Goal: Task Accomplishment & Management: Use online tool/utility

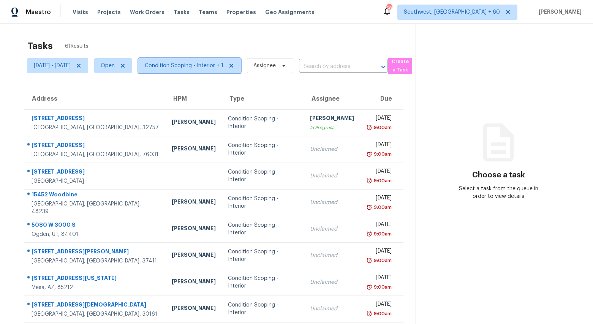
click at [223, 68] on span "Condition Scoping - Interior + 1" at bounding box center [184, 66] width 79 height 8
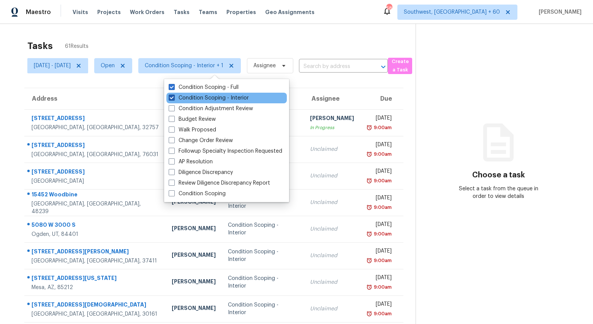
click at [218, 96] on label "Condition Scoping - Interior" at bounding box center [209, 98] width 80 height 8
click at [173, 96] on input "Condition Scoping - Interior" at bounding box center [171, 96] width 5 height 5
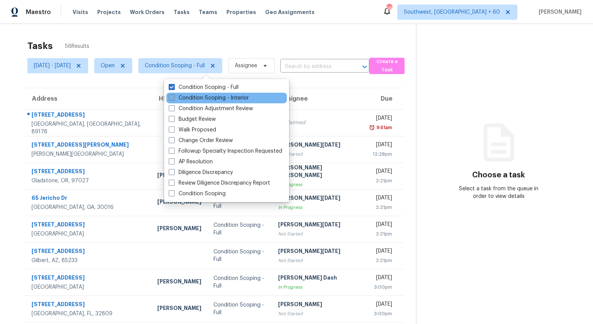
click at [218, 96] on label "Condition Scoping - Interior" at bounding box center [209, 98] width 80 height 8
click at [173, 96] on input "Condition Scoping - Interior" at bounding box center [171, 96] width 5 height 5
checkbox input "true"
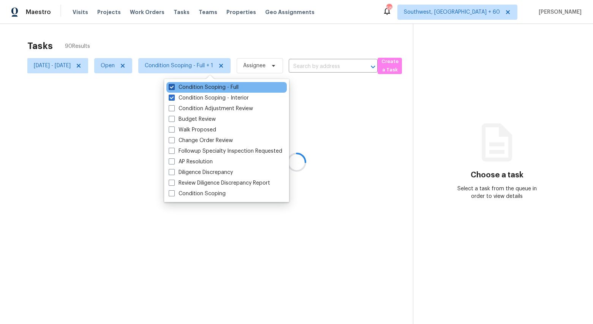
click at [215, 86] on label "Condition Scoping - Full" at bounding box center [204, 88] width 70 height 8
click at [173, 86] on input "Condition Scoping - Full" at bounding box center [171, 86] width 5 height 5
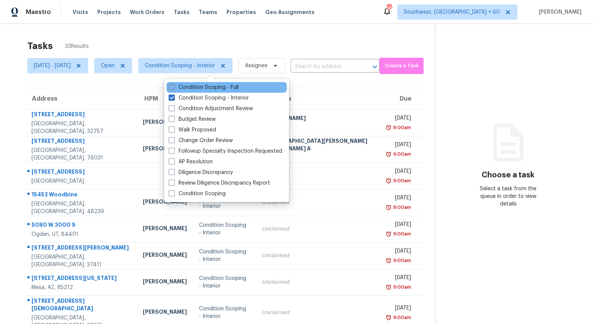
click at [215, 86] on label "Condition Scoping - Full" at bounding box center [204, 88] width 70 height 8
click at [173, 86] on input "Condition Scoping - Full" at bounding box center [171, 86] width 5 height 5
checkbox input "true"
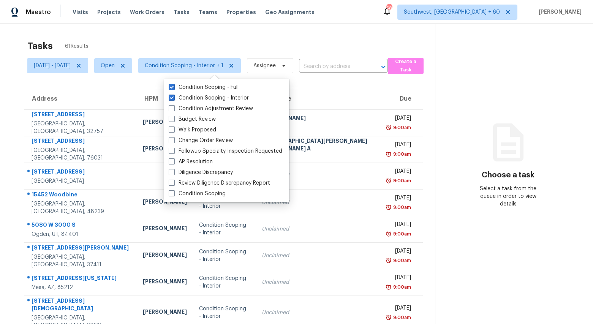
click at [186, 33] on div "Tasks 61 Results Mon, Sep 15 - Tue, Sep 16 Open Condition Scoping - Interior + …" at bounding box center [296, 213] width 593 height 379
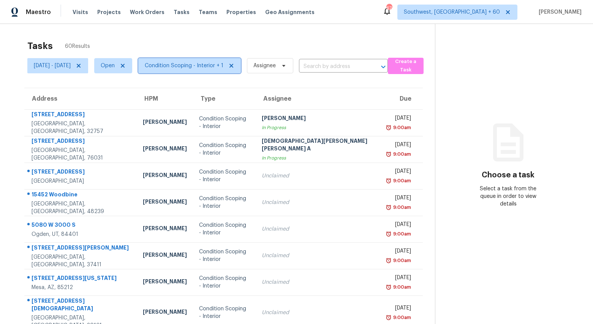
click at [214, 68] on span "Condition Scoping - Interior + 1" at bounding box center [184, 66] width 79 height 8
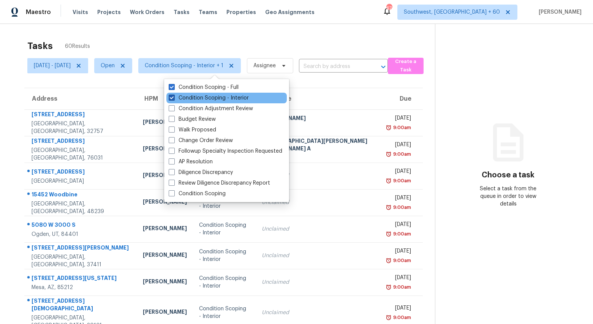
click at [205, 97] on label "Condition Scoping - Interior" at bounding box center [209, 98] width 80 height 8
click at [173, 97] on input "Condition Scoping - Interior" at bounding box center [171, 96] width 5 height 5
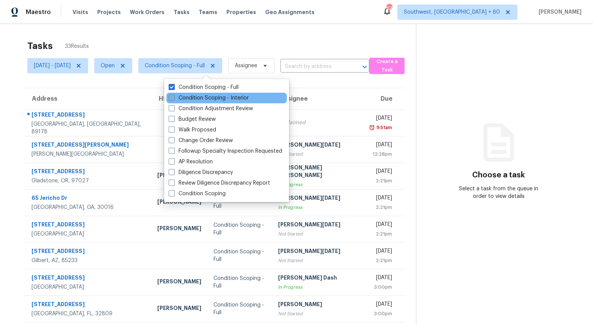
click at [205, 97] on label "Condition Scoping - Interior" at bounding box center [209, 98] width 80 height 8
click at [173, 97] on input "Condition Scoping - Interior" at bounding box center [171, 96] width 5 height 5
checkbox input "true"
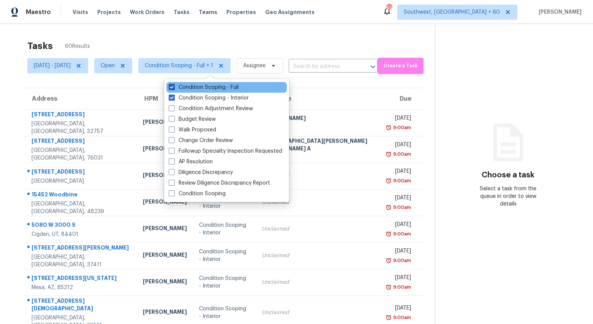
click at [200, 87] on label "Condition Scoping - Full" at bounding box center [204, 88] width 70 height 8
click at [173, 87] on input "Condition Scoping - Full" at bounding box center [171, 86] width 5 height 5
click at [200, 87] on label "Condition Scoping - Full" at bounding box center [204, 88] width 70 height 8
click at [173, 87] on input "Condition Scoping - Full" at bounding box center [171, 86] width 5 height 5
checkbox input "true"
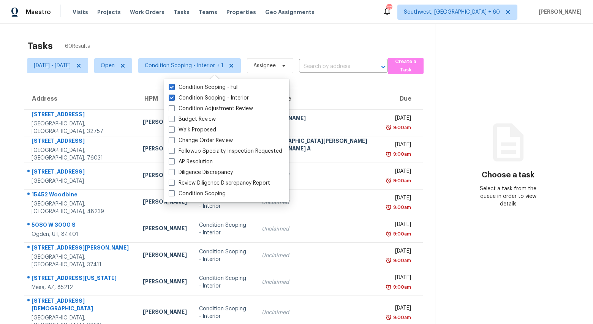
click at [170, 38] on div "Tasks 60 Results" at bounding box center [230, 46] width 407 height 20
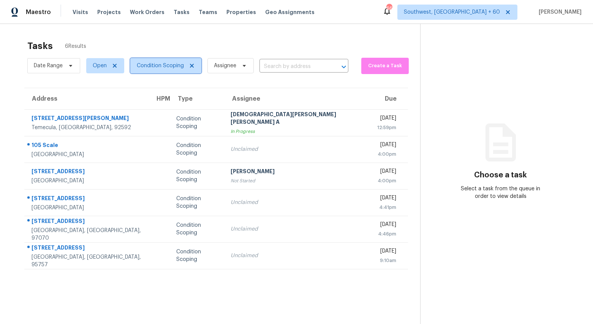
click at [158, 72] on span "Condition Scoping" at bounding box center [165, 65] width 71 height 15
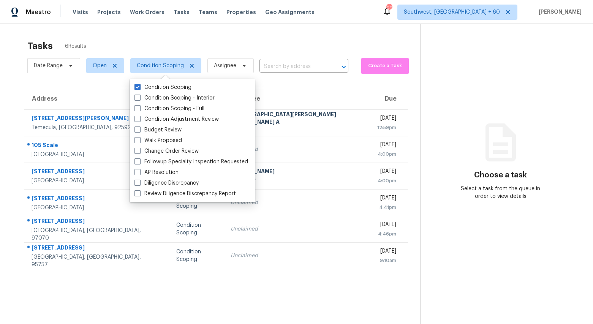
click at [150, 40] on div "Tasks 6 Results" at bounding box center [223, 46] width 393 height 20
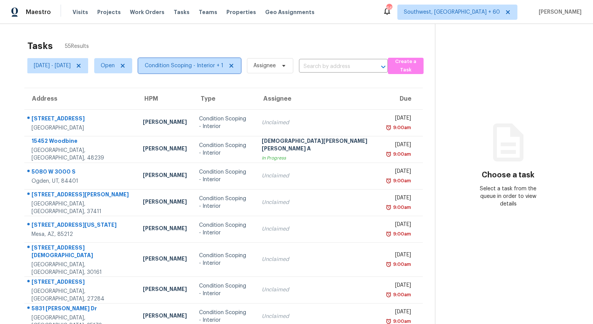
click at [211, 60] on span "Condition Scoping - Interior + 1" at bounding box center [189, 65] width 102 height 15
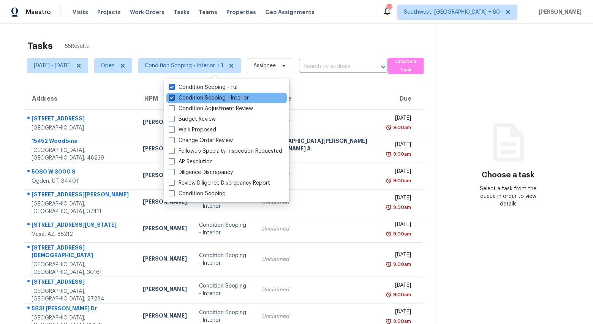
click at [204, 100] on label "Condition Scoping - Interior" at bounding box center [209, 98] width 80 height 8
click at [173, 99] on input "Condition Scoping - Interior" at bounding box center [171, 96] width 5 height 5
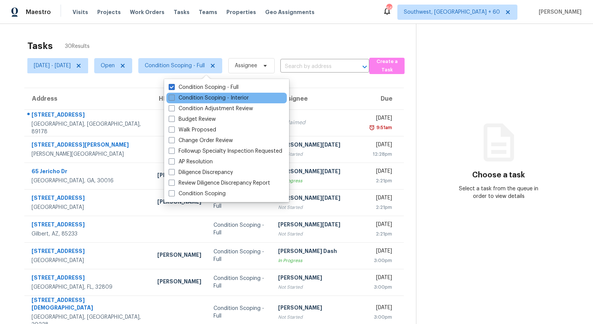
click at [204, 100] on label "Condition Scoping - Interior" at bounding box center [209, 98] width 80 height 8
click at [173, 99] on input "Condition Scoping - Interior" at bounding box center [171, 96] width 5 height 5
checkbox input "true"
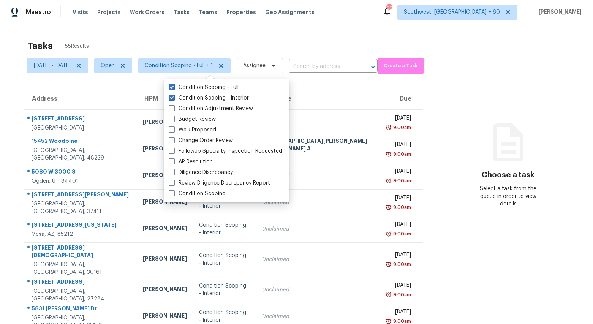
click at [143, 35] on div "Tasks 55 Results Mon, Sep 15 - Tue, Sep 16 Open Condition Scoping - Full + 1 As…" at bounding box center [296, 213] width 593 height 379
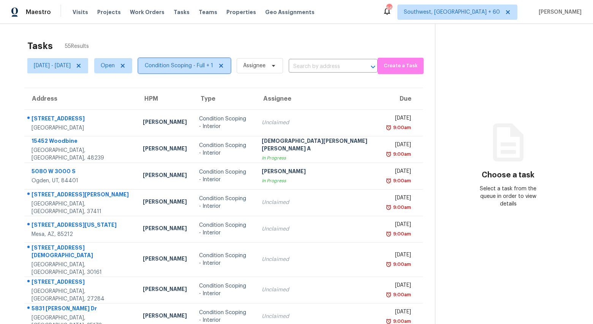
click at [212, 68] on span "Condition Scoping - Full + 1" at bounding box center [179, 66] width 68 height 8
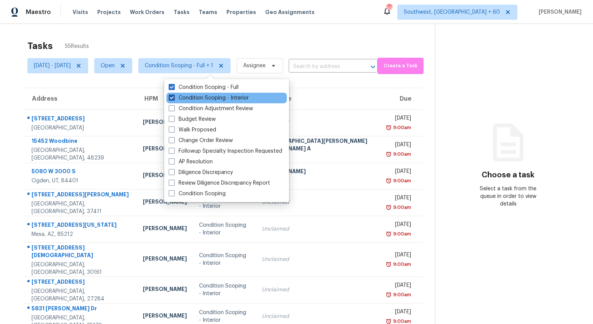
click at [202, 97] on label "Condition Scoping - Interior" at bounding box center [209, 98] width 80 height 8
click at [173, 97] on input "Condition Scoping - Interior" at bounding box center [171, 96] width 5 height 5
checkbox input "false"
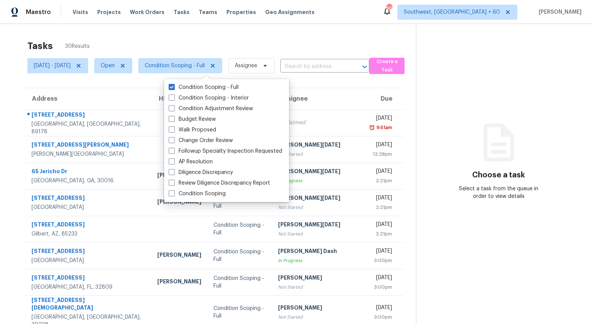
click at [167, 39] on div "Tasks 30 Results" at bounding box center [221, 46] width 388 height 20
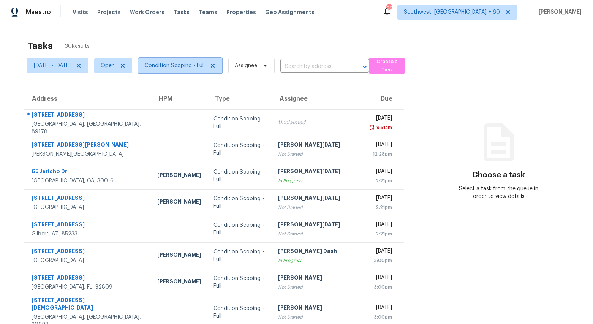
click at [202, 65] on span "Condition Scoping - Full" at bounding box center [175, 66] width 60 height 8
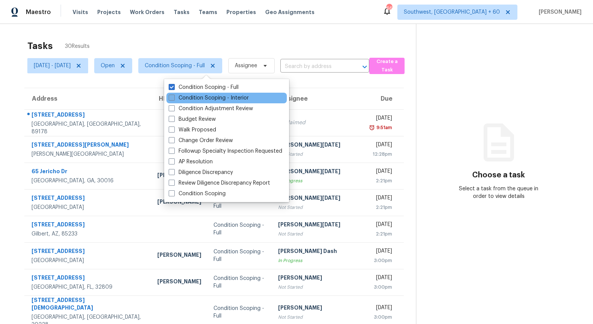
click at [196, 95] on label "Condition Scoping - Interior" at bounding box center [209, 98] width 80 height 8
click at [173, 95] on input "Condition Scoping - Interior" at bounding box center [171, 96] width 5 height 5
checkbox input "true"
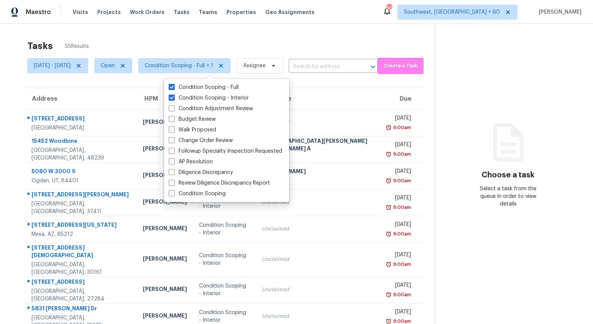
click at [167, 42] on div "Tasks 55 Results" at bounding box center [230, 46] width 407 height 20
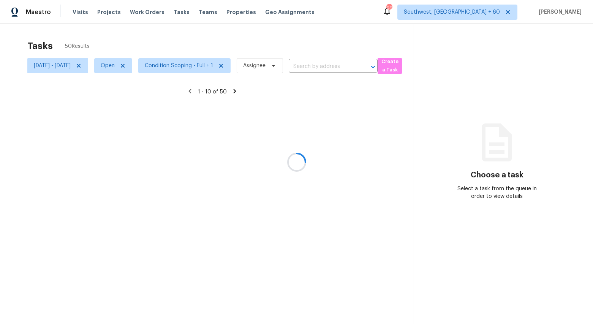
click at [204, 63] on div at bounding box center [296, 162] width 593 height 324
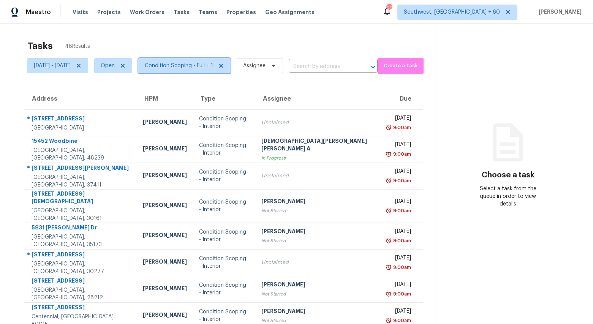
click at [195, 73] on span "Condition Scoping - Full + 1" at bounding box center [184, 65] width 92 height 15
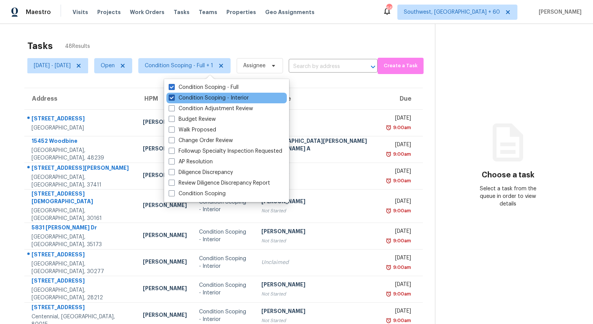
click at [190, 96] on label "Condition Scoping - Interior" at bounding box center [209, 98] width 80 height 8
click at [173, 96] on input "Condition Scoping - Interior" at bounding box center [171, 96] width 5 height 5
checkbox input "false"
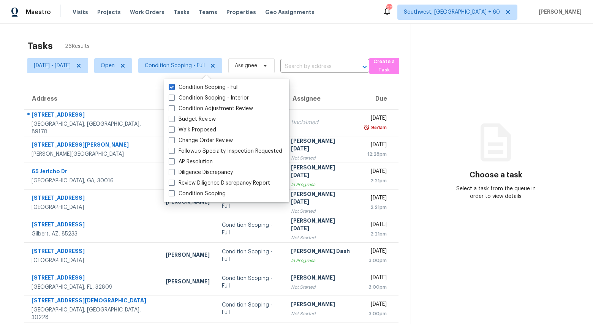
click at [187, 36] on div "Tasks 26 Results" at bounding box center [218, 46] width 383 height 20
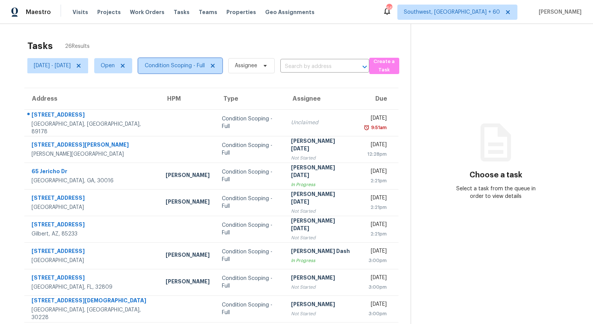
click at [195, 67] on span "Condition Scoping - Full" at bounding box center [175, 66] width 60 height 8
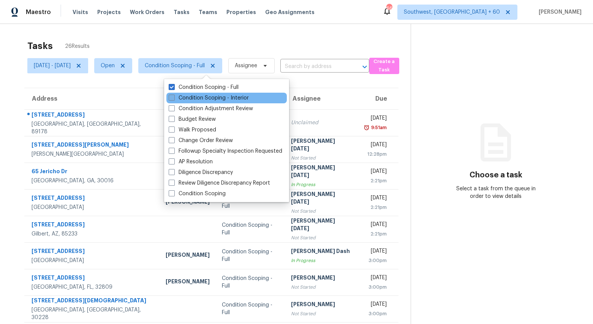
click at [194, 98] on label "Condition Scoping - Interior" at bounding box center [209, 98] width 80 height 8
click at [173, 98] on input "Condition Scoping - Interior" at bounding box center [171, 96] width 5 height 5
checkbox input "true"
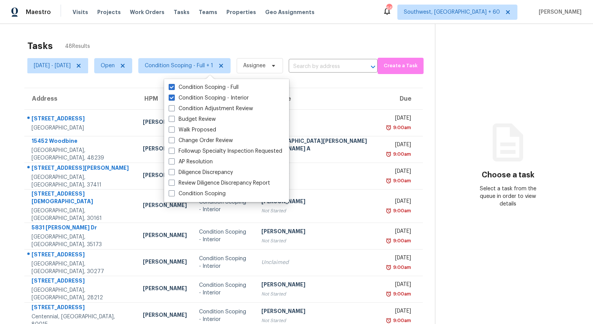
click at [178, 36] on div "Tasks 48 Results" at bounding box center [230, 46] width 407 height 20
